Goal: Task Accomplishment & Management: Manage account settings

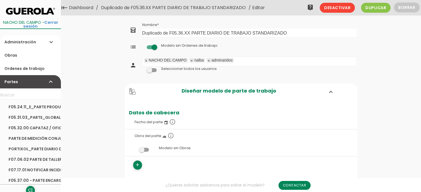
click at [152, 7] on link "Duplicado de F05.36.XX PARTE DIARIO DE TRABAJO STANDARIZADO" at bounding box center [174, 8] width 148 height 16
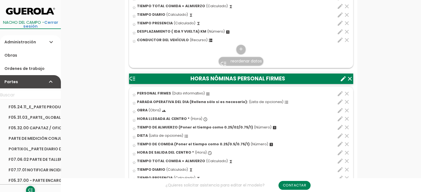
scroll to position [277, 0]
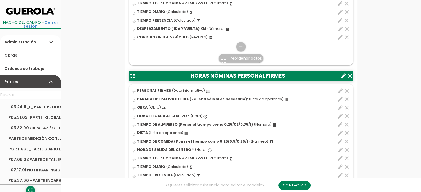
click at [339, 123] on icon "edit" at bounding box center [340, 125] width 7 height 7
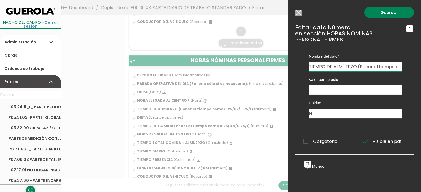
click at [297, 12] on input "Modelo sin Ordenes de trabajo" at bounding box center [298, 13] width 7 height 6
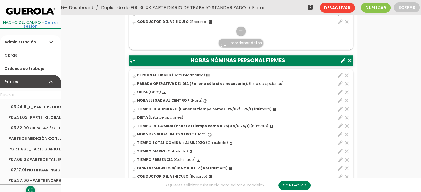
click at [340, 107] on icon "edit" at bounding box center [340, 109] width 7 height 7
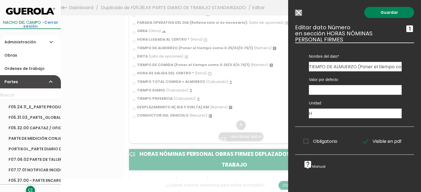
scroll to position [332, 0]
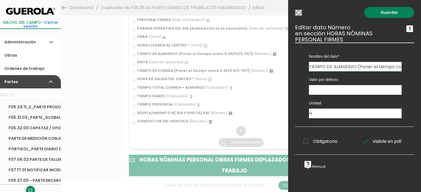
click at [346, 66] on input "TIEMPO DE ALMUERZO (Poner el tiempo como 0.25/02/0.75/1)" at bounding box center [355, 66] width 93 height 9
type input "TIEMPO DE ALMUERZO (Poner el tiempo como 0.25/0.5/0.75/1)"
click at [388, 12] on link "Guardar" at bounding box center [389, 12] width 50 height 11
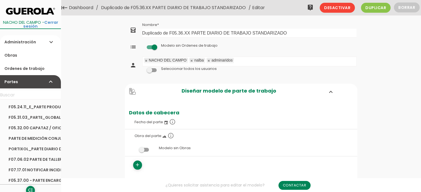
click at [35, 116] on link "F05.31.03_PARTE_GLOBAL TRANSPORTE_HORMIGON_Y_PLANTA_ASFALTO" at bounding box center [30, 117] width 61 height 11
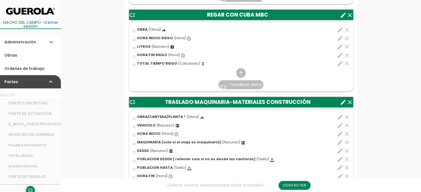
scroll to position [28, 0]
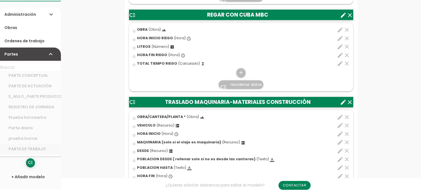
click at [38, 151] on link "PARTE DE TRABAJO" at bounding box center [30, 149] width 61 height 11
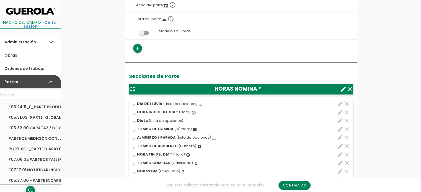
scroll to position [166, 0]
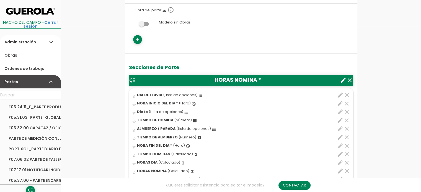
click at [341, 129] on icon "edit" at bounding box center [340, 129] width 7 height 7
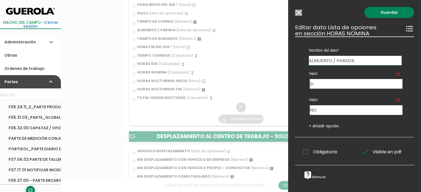
scroll to position [332, 0]
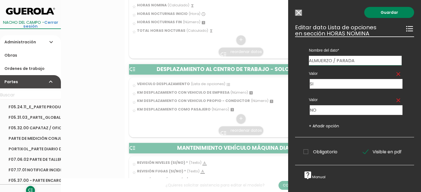
click at [299, 11] on input "Modelo sin Ordenes de trabajo" at bounding box center [298, 13] width 7 height 6
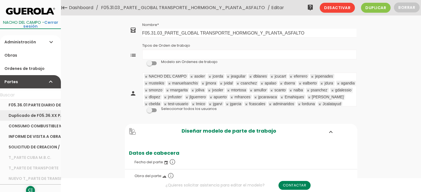
scroll to position [83, 0]
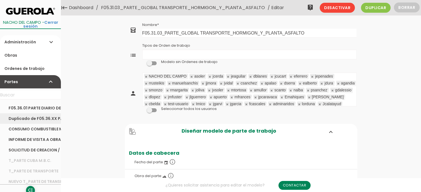
click at [42, 118] on link "Duplicado de F05.36.XX PARTE DIARIO DE TRABAJO STANDARIZADO" at bounding box center [30, 119] width 61 height 11
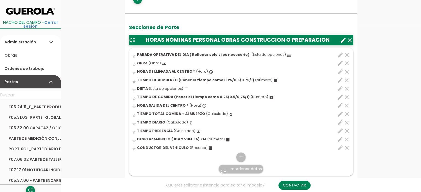
click at [339, 78] on icon "edit" at bounding box center [340, 80] width 7 height 7
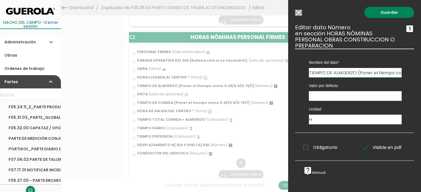
scroll to position [277, 0]
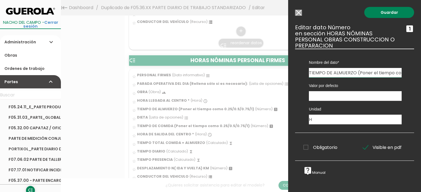
click at [300, 15] on input "Modelo sin Ordenes de trabajo" at bounding box center [298, 13] width 7 height 6
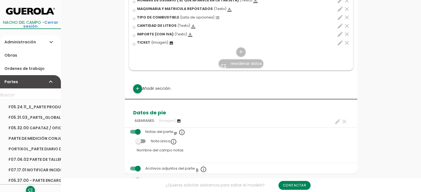
scroll to position [1772, 0]
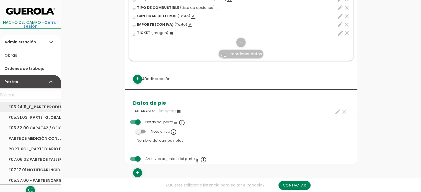
click at [26, 103] on link "F05.24.11_E_PARTE PRODUCCIÓN EQUIPO ASFALTO" at bounding box center [30, 107] width 61 height 11
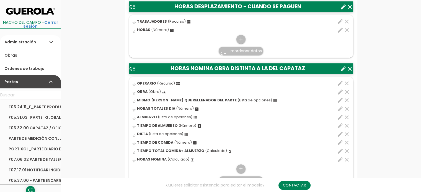
scroll to position [332, 0]
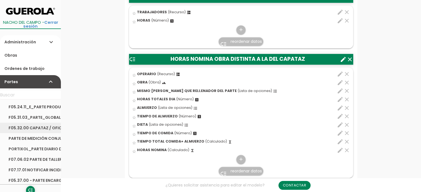
click at [30, 128] on link "F05.32.00 CAPATAZ / OFICIAL FIRMES" at bounding box center [30, 128] width 61 height 11
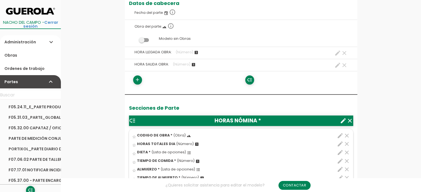
scroll to position [166, 0]
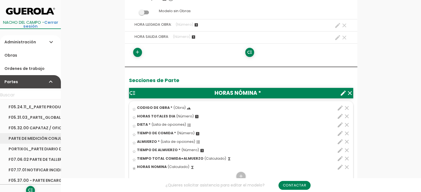
click at [35, 139] on link "PARTE DE MEDICIÓN CONJUNTA" at bounding box center [30, 138] width 61 height 11
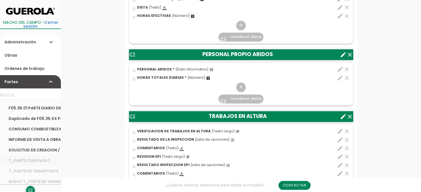
scroll to position [111, 0]
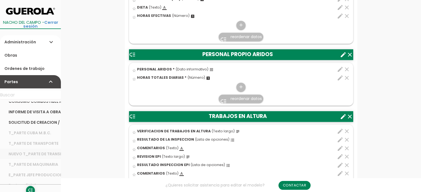
click at [28, 153] on link "NUEVO T_PARTE DE TRANSPORTE" at bounding box center [30, 154] width 61 height 11
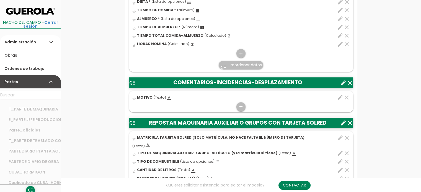
scroll to position [194, 0]
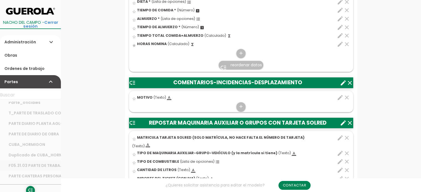
click at [43, 163] on link "F05.31.03 PARTE DE TRABAJO BAÑERA Y CENTAURO" at bounding box center [30, 166] width 61 height 11
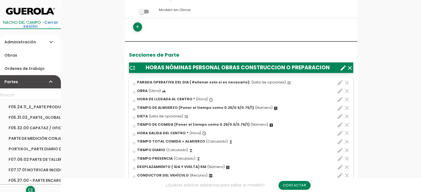
click at [340, 108] on icon "edit" at bounding box center [340, 108] width 7 height 7
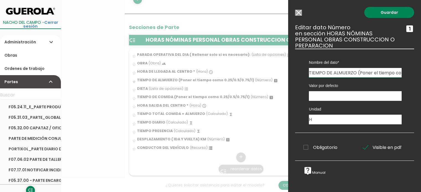
scroll to position [222, 0]
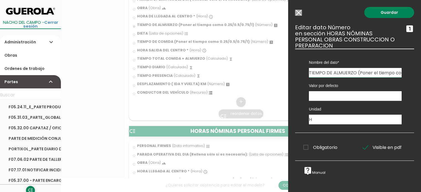
click at [322, 72] on input "TIEMPO DE ALMUERZO (Poner el tiempo como 0.25/0.5/0.75/1)" at bounding box center [355, 72] width 93 height 9
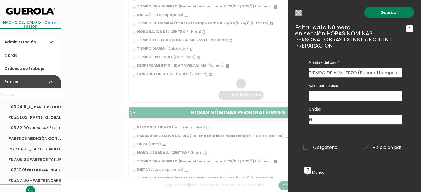
scroll to position [249, 0]
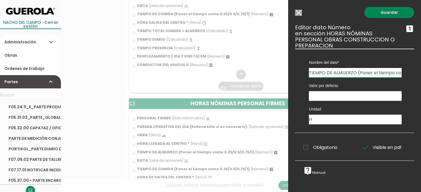
click at [300, 11] on input "Modelo sin Ordenes de trabajo" at bounding box center [298, 13] width 7 height 6
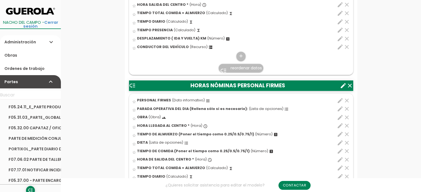
scroll to position [277, 0]
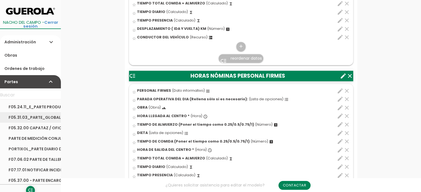
click at [34, 116] on link "F05.31.03_PARTE_GLOBAL TRANSPORTE_HORMIGON_Y_PLANTA_ASFALTO" at bounding box center [30, 117] width 61 height 11
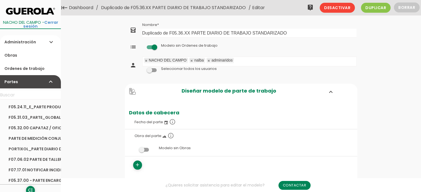
click at [181, 7] on link "Duplicado de F05.36.XX PARTE DIARIO DE TRABAJO STANDARIZADO" at bounding box center [174, 8] width 148 height 16
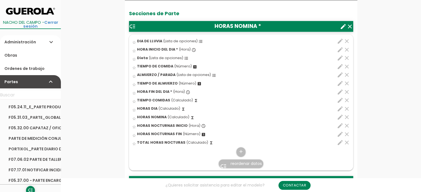
scroll to position [222, 0]
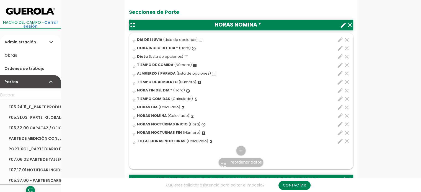
click at [339, 74] on icon "edit" at bounding box center [340, 73] width 7 height 7
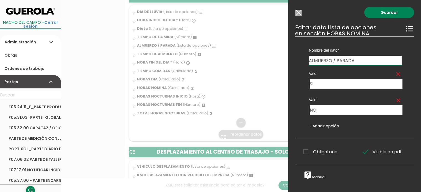
scroll to position [277, 0]
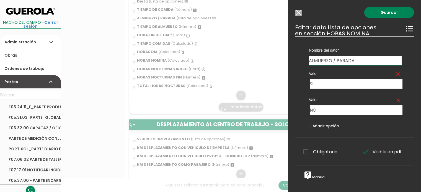
click at [298, 10] on input "Modelo sin Ordenes de trabajo" at bounding box center [298, 13] width 7 height 6
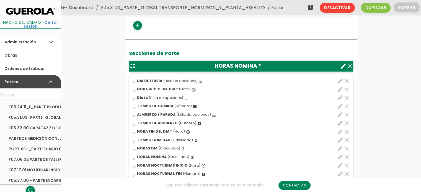
scroll to position [166, 0]
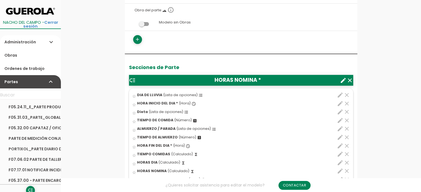
click at [343, 81] on icon "create" at bounding box center [343, 80] width 7 height 7
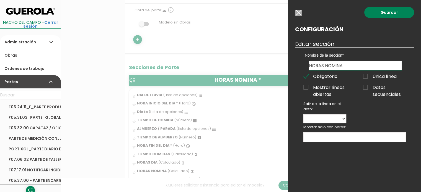
click at [298, 13] on input "button" at bounding box center [298, 13] width 7 height 6
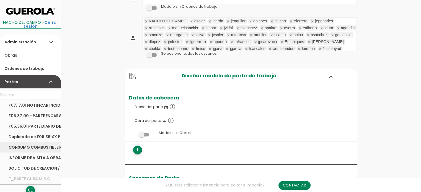
scroll to position [55, 0]
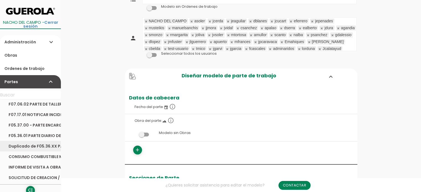
click at [20, 146] on link "Duplicado de F05.36.XX PARTE DIARIO DE TRABAJO STANDARIZADO" at bounding box center [30, 146] width 61 height 11
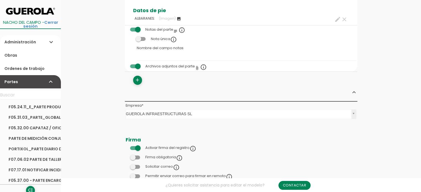
scroll to position [1948, 0]
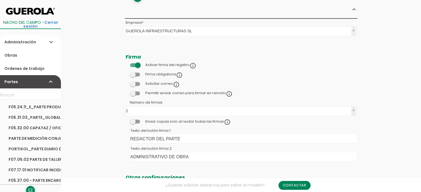
click at [138, 92] on span at bounding box center [135, 94] width 10 height 4
click at [126, 92] on input "checkbox" at bounding box center [126, 92] width 0 height 0
click at [235, 20] on link "Guardar" at bounding box center [227, 19] width 33 height 10
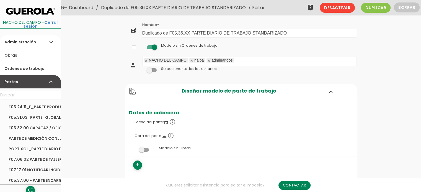
click at [186, 7] on link "Duplicado de F05.36.XX PARTE DIARIO DE TRABAJO STANDARIZADO" at bounding box center [174, 8] width 148 height 16
